Goal: Task Accomplishment & Management: Complete application form

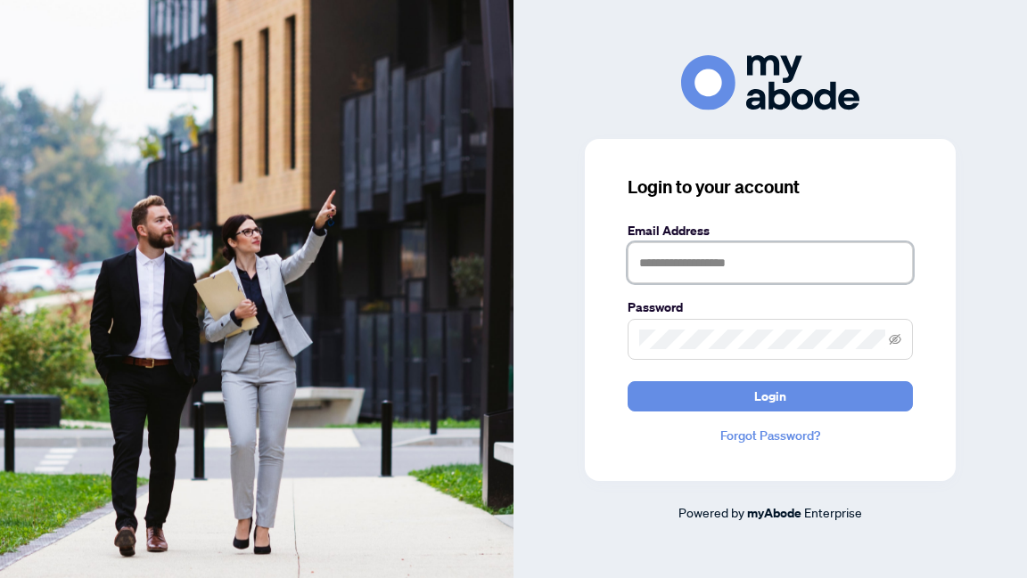
click at [659, 258] on input "text" at bounding box center [769, 262] width 285 height 41
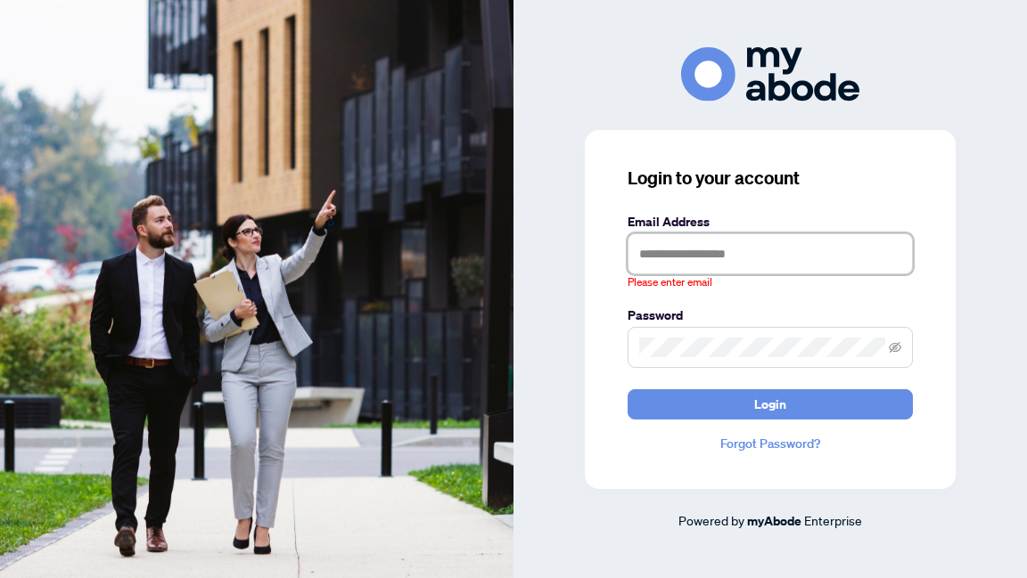
type input "**********"
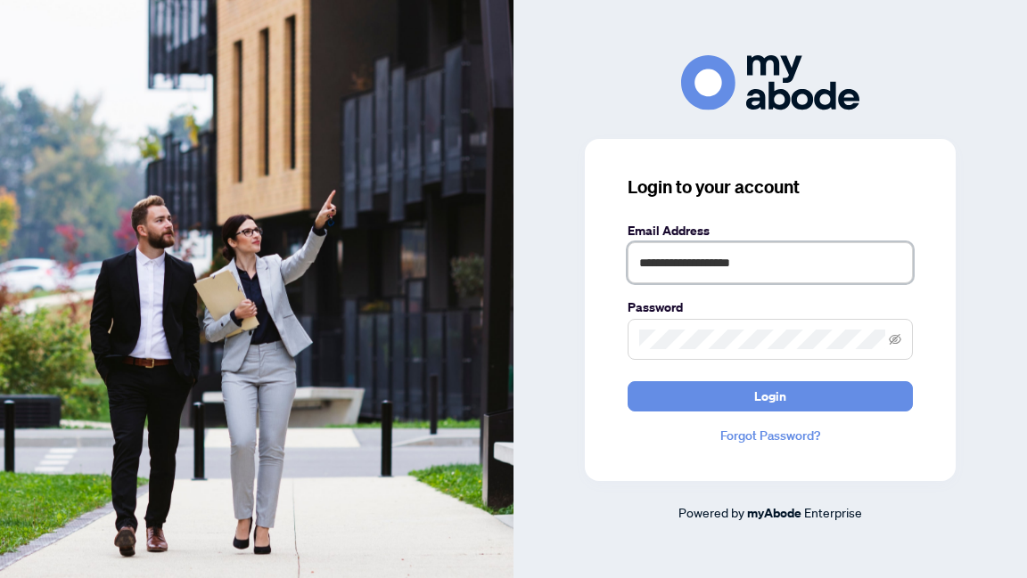
click at [627, 381] on button "Login" at bounding box center [769, 396] width 285 height 30
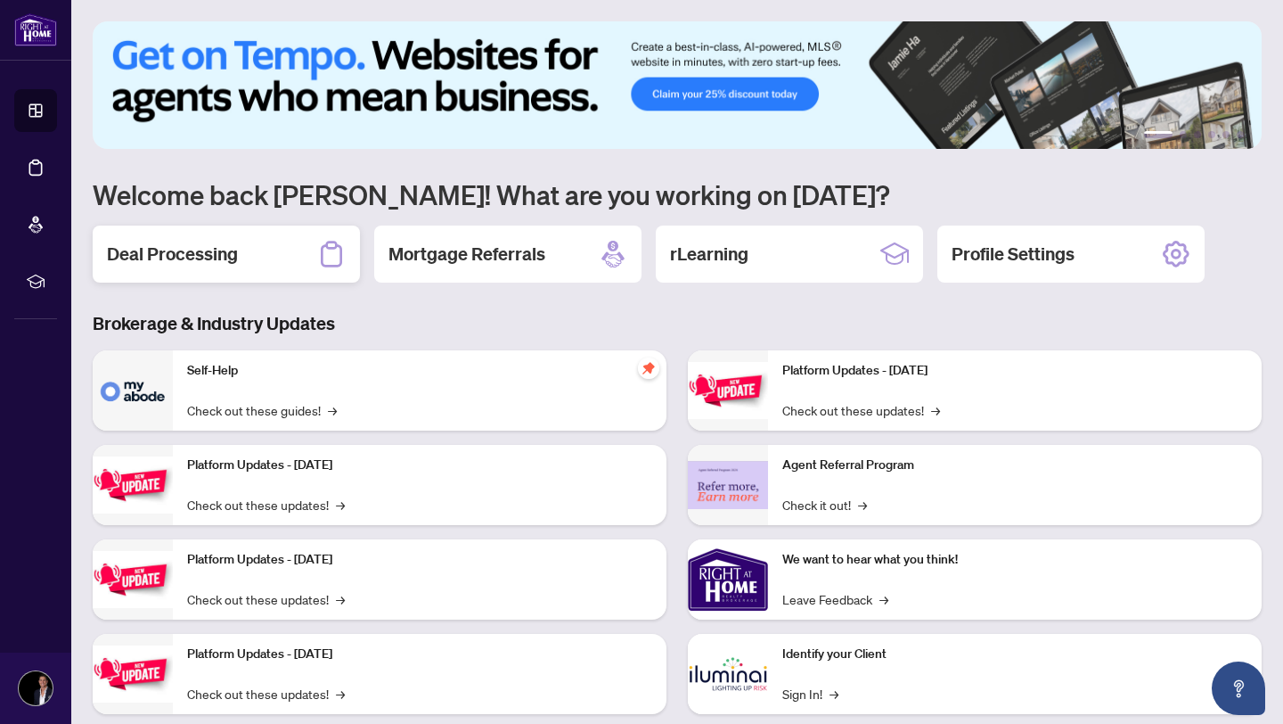
click at [280, 262] on div "Deal Processing" at bounding box center [226, 253] width 267 height 57
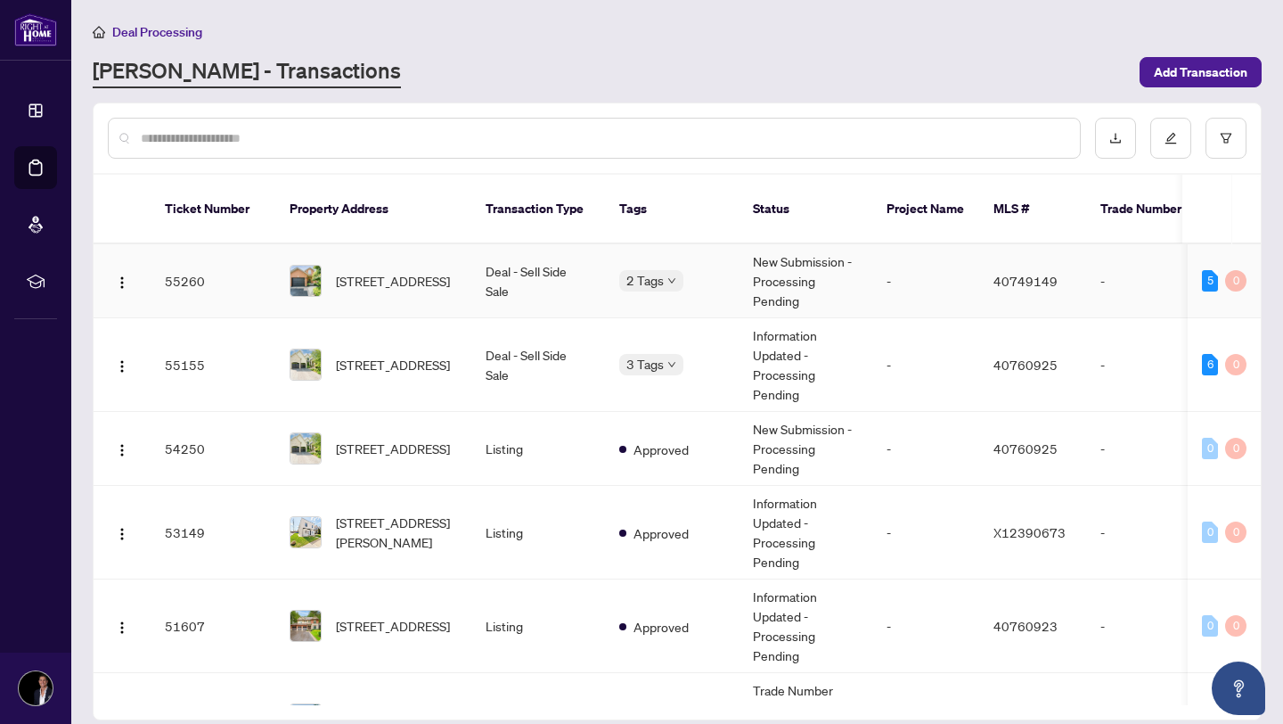
click at [342, 271] on span "[STREET_ADDRESS]" at bounding box center [393, 281] width 114 height 20
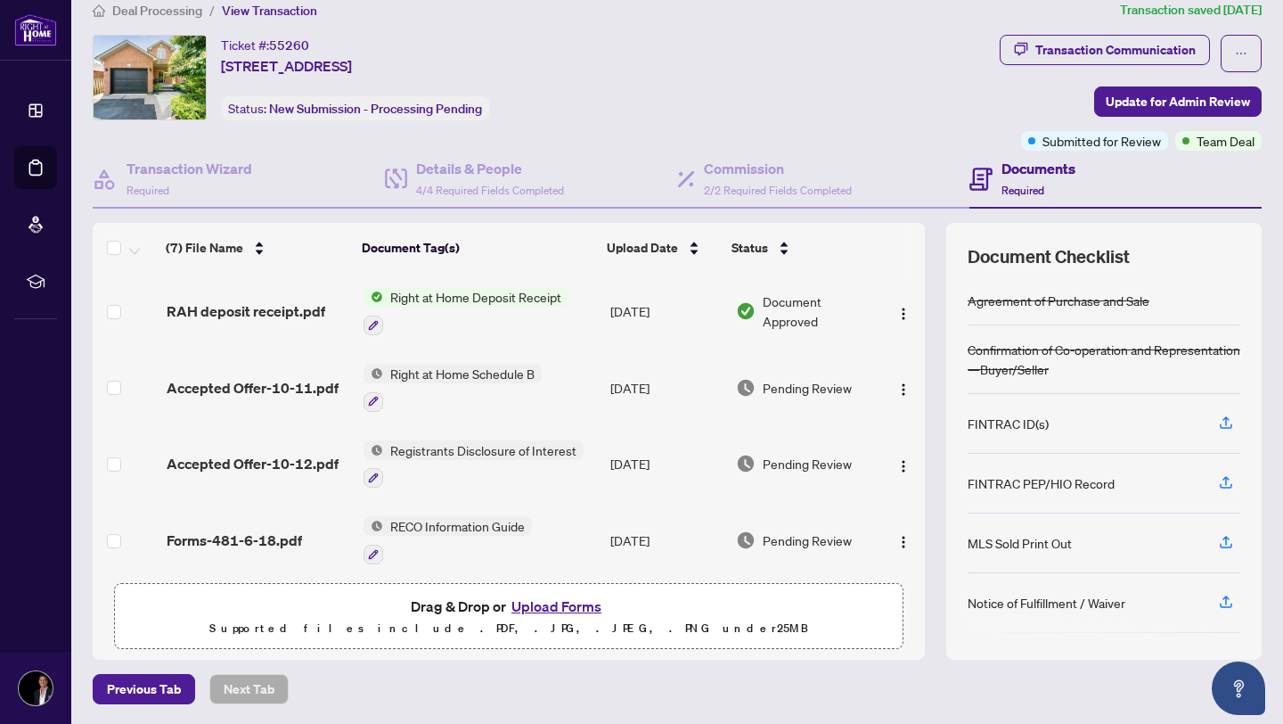
click at [559, 596] on button "Upload Forms" at bounding box center [556, 605] width 101 height 23
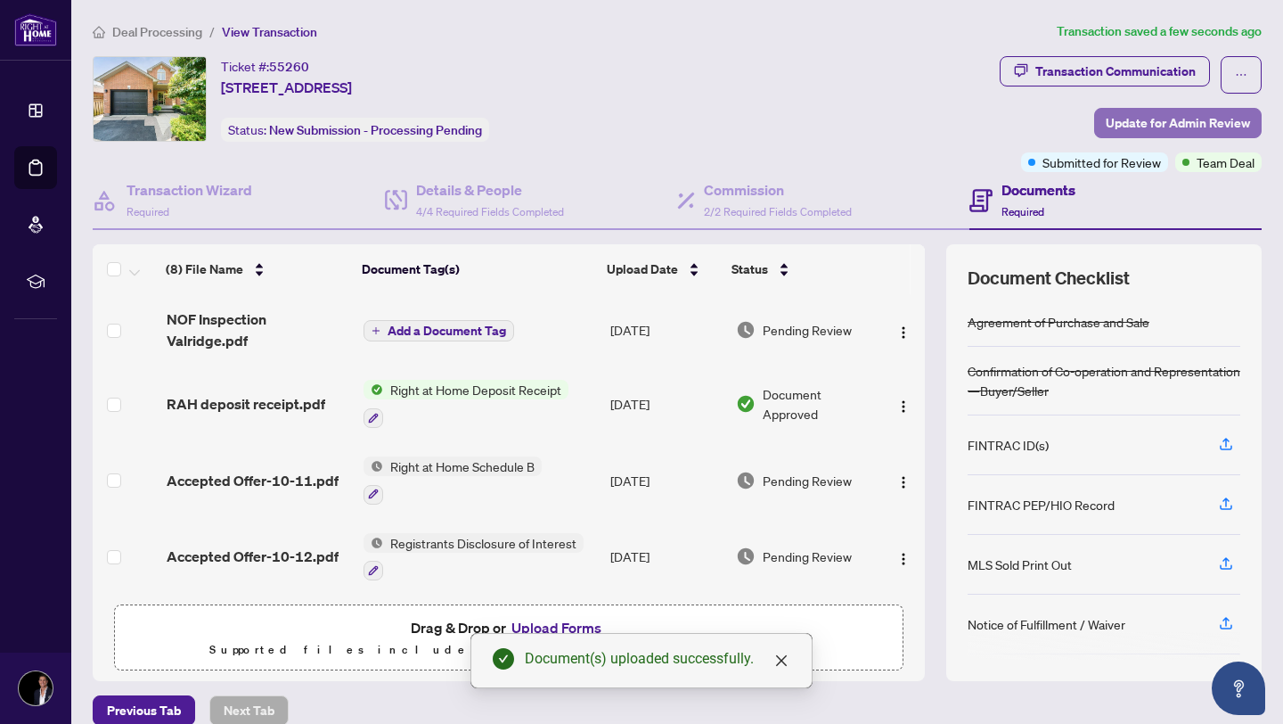
click at [1165, 119] on span "Update for Admin Review" at bounding box center [1178, 123] width 144 height 29
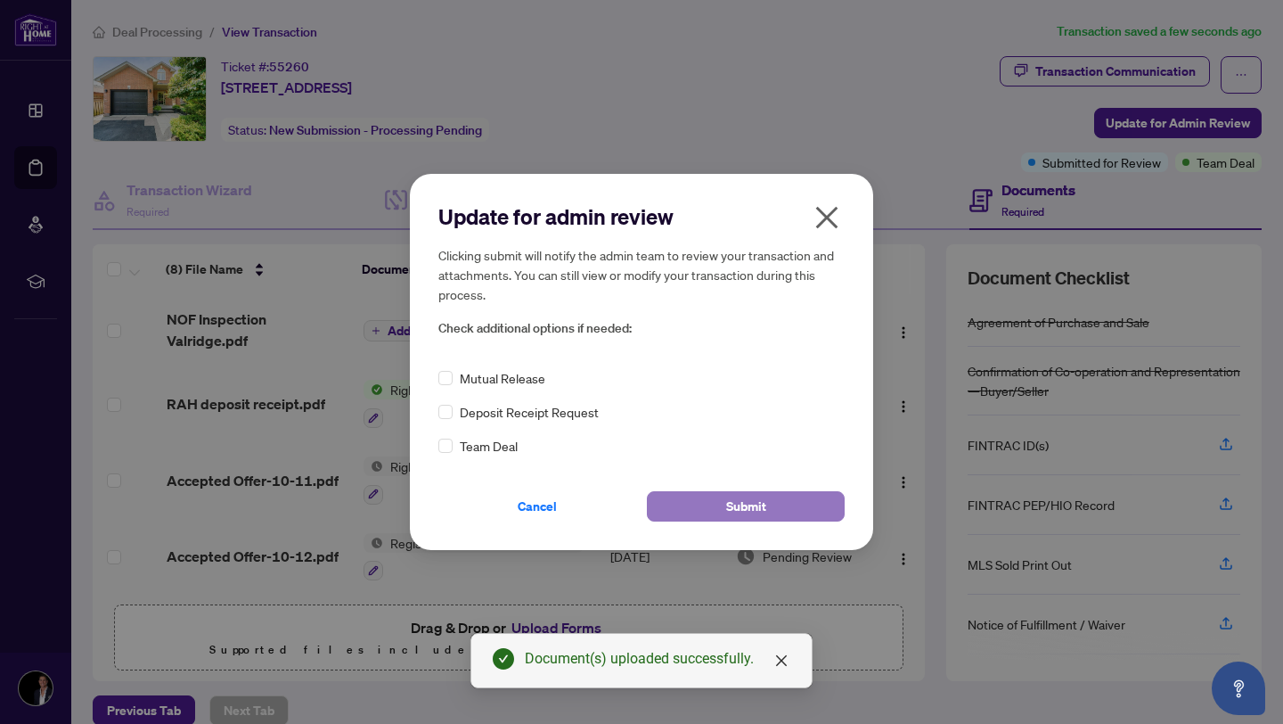
click at [711, 496] on button "Submit" at bounding box center [746, 506] width 198 height 30
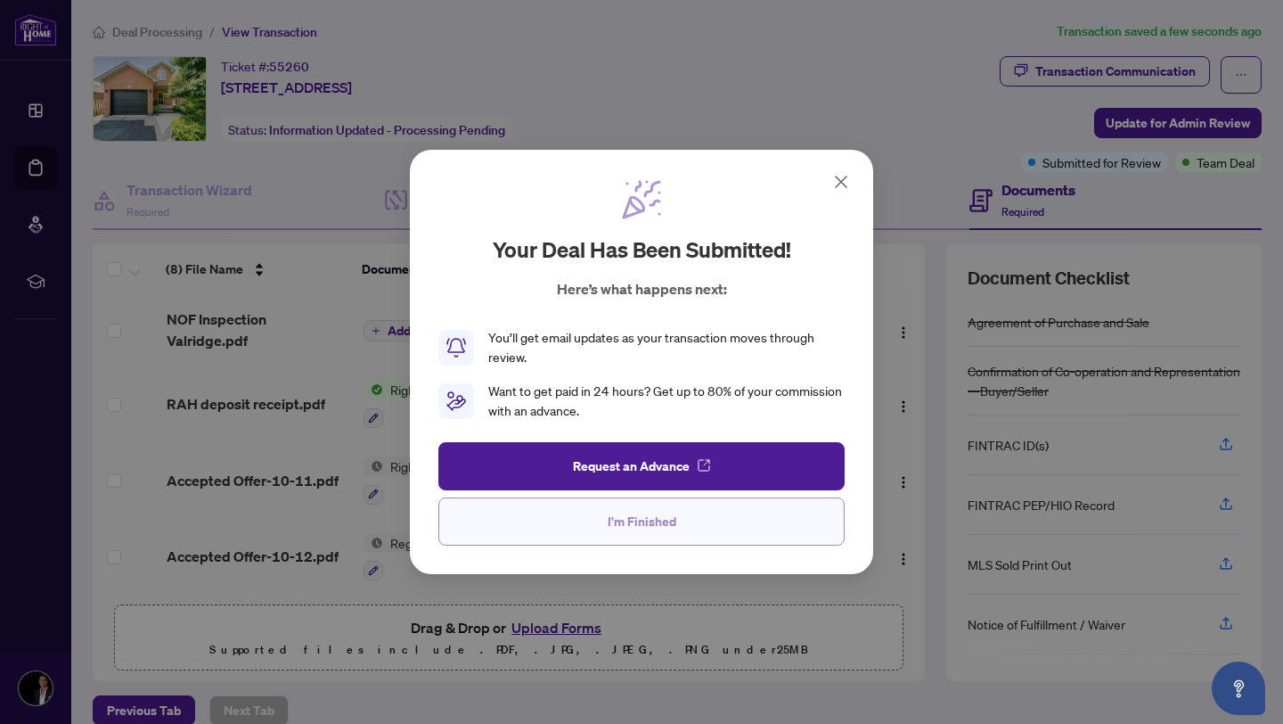
click at [706, 528] on button "I'm Finished" at bounding box center [641, 521] width 406 height 48
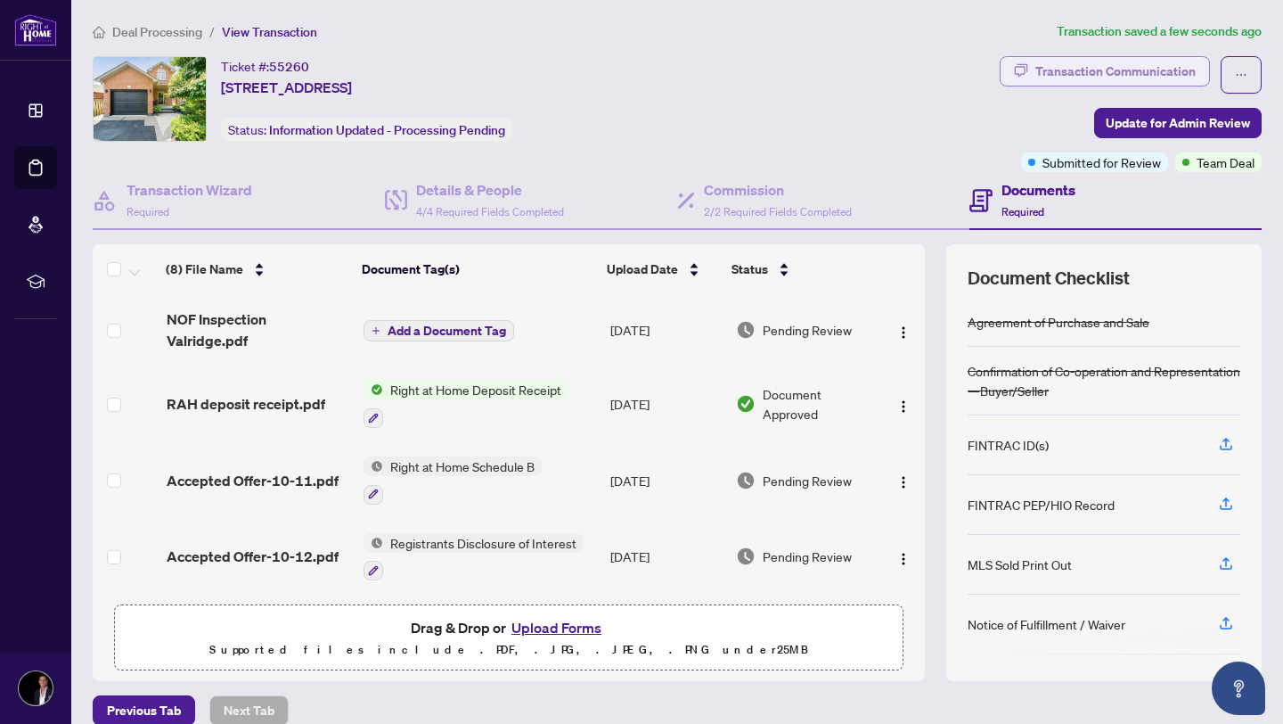
click at [1161, 70] on div "Transaction Communication" at bounding box center [1116, 71] width 160 height 29
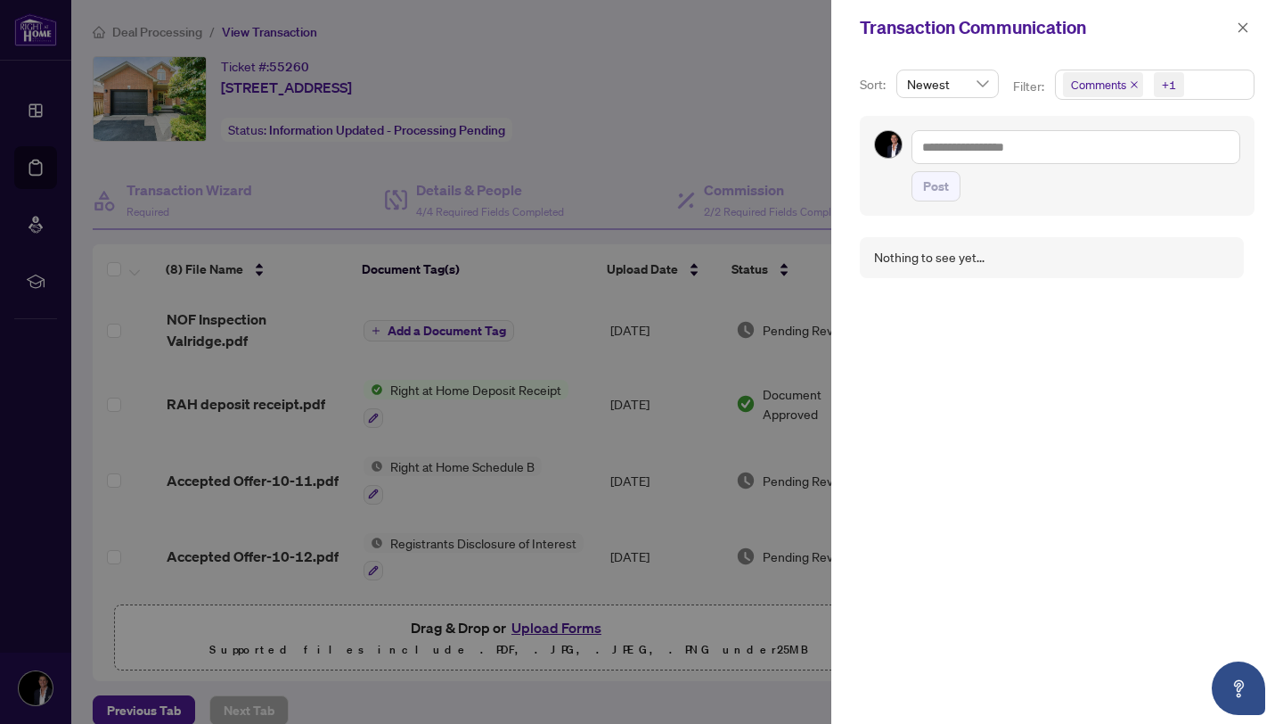
click at [1135, 88] on icon "close" at bounding box center [1134, 84] width 9 height 9
click at [1249, 30] on button "button" at bounding box center [1243, 27] width 23 height 21
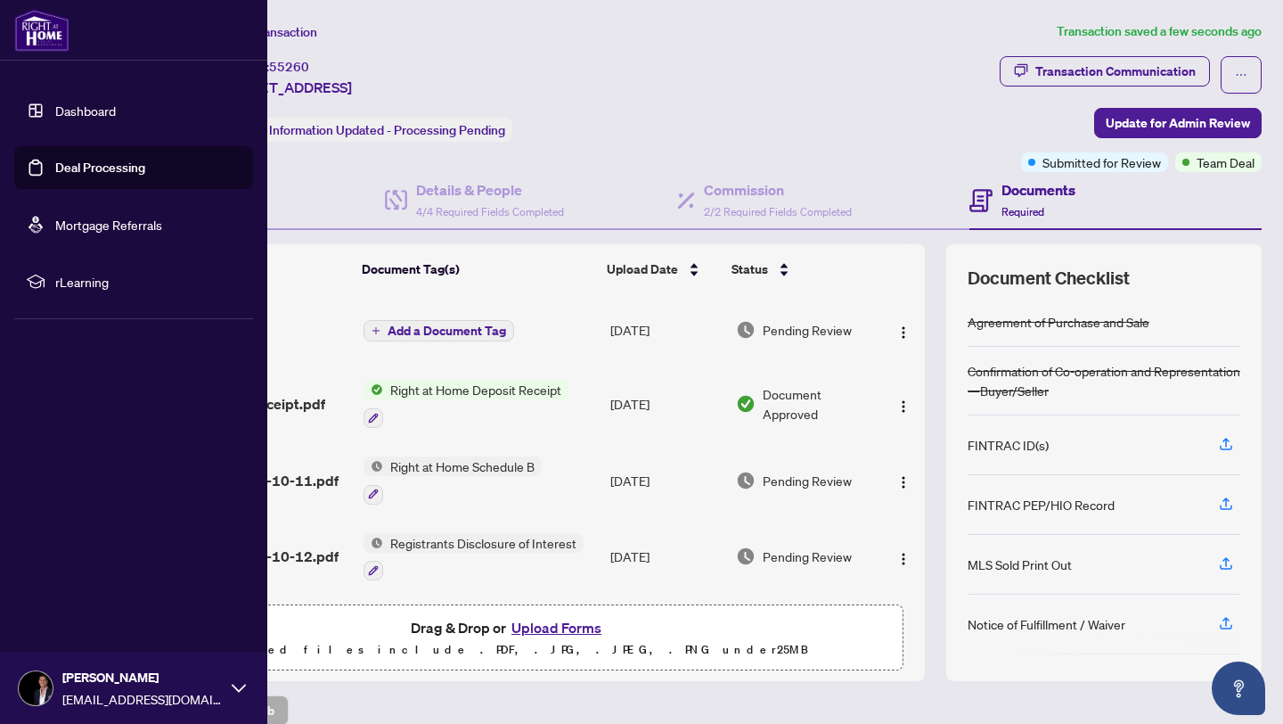
click at [74, 118] on link "Dashboard" at bounding box center [85, 110] width 61 height 16
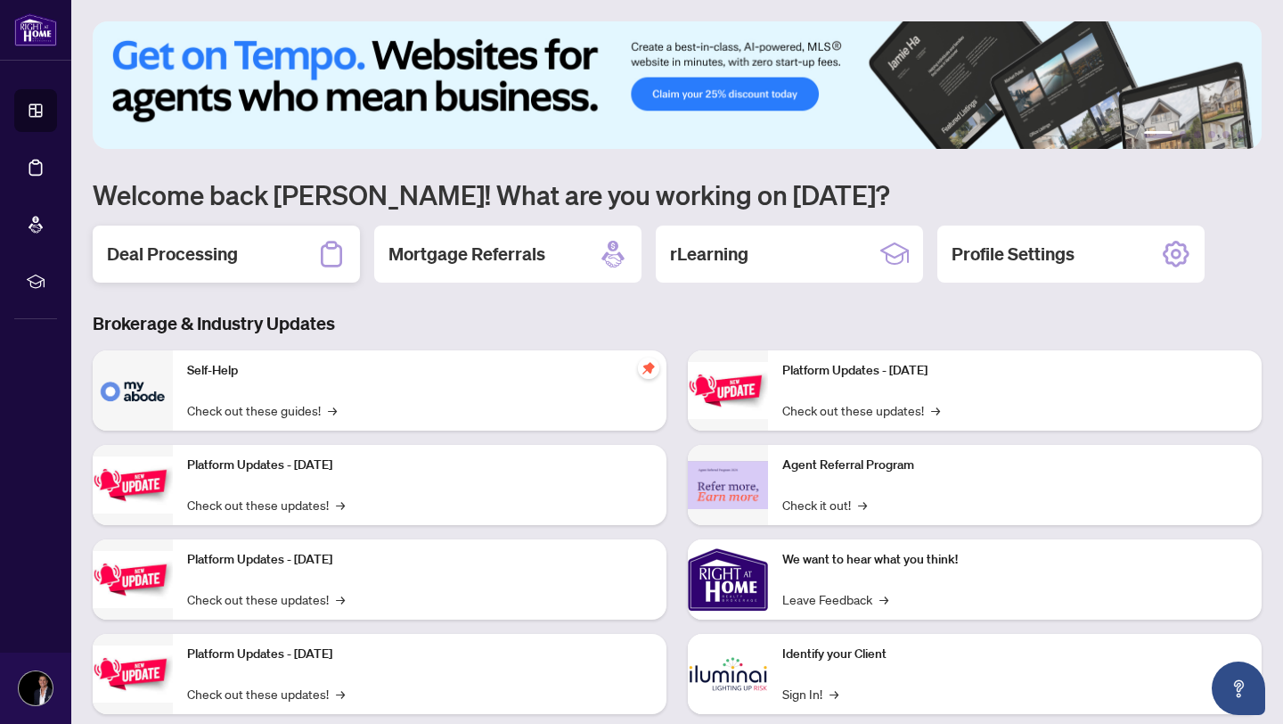
click at [298, 273] on div "Deal Processing" at bounding box center [226, 253] width 267 height 57
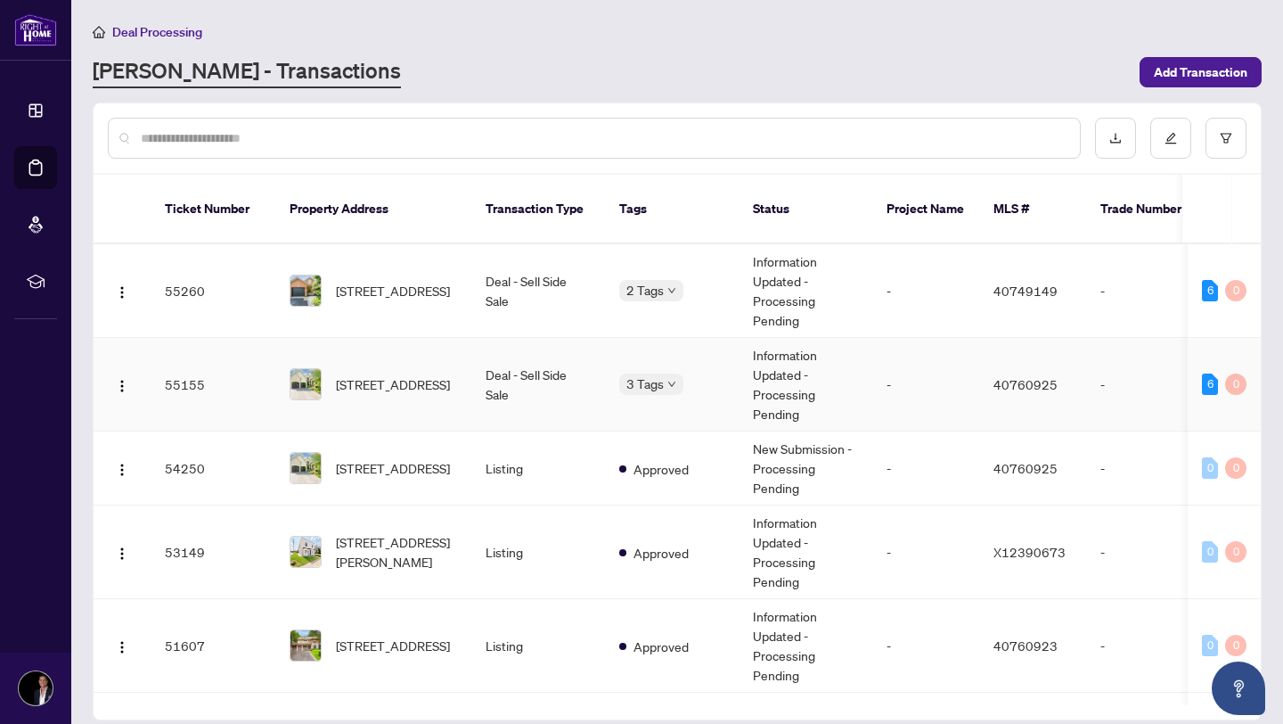
click at [602, 385] on td "Deal - Sell Side Sale" at bounding box center [538, 385] width 134 height 94
